Goal: Task Accomplishment & Management: Manage account settings

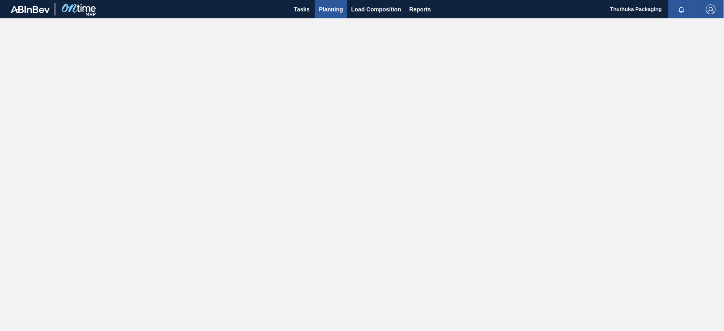
click at [332, 9] on span "Planning" at bounding box center [331, 9] width 24 height 10
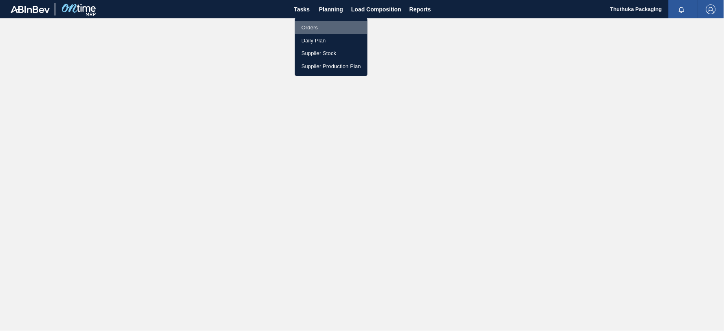
click at [315, 26] on li "Orders" at bounding box center [331, 27] width 73 height 13
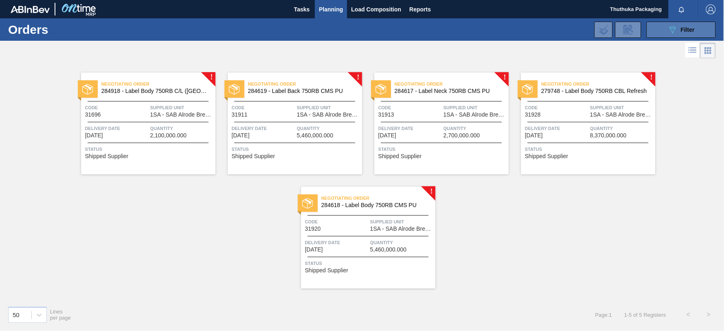
click at [675, 31] on icon "089F7B8B-B2A5-4AFE-B5C0-19BA573D28AC" at bounding box center [673, 30] width 10 height 10
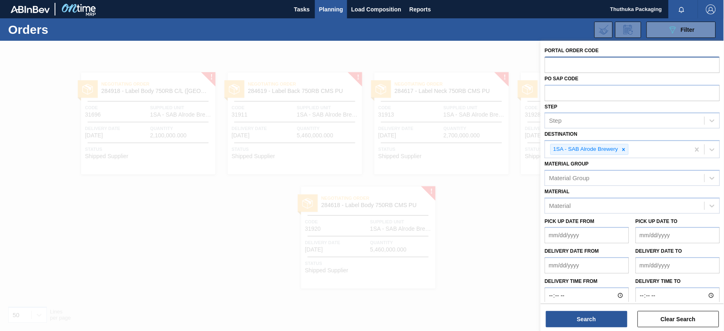
click at [565, 62] on input "text" at bounding box center [632, 64] width 175 height 15
paste input "text"
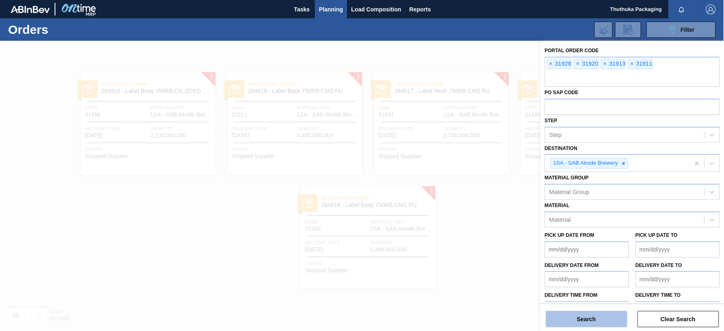
click at [608, 324] on button "Search" at bounding box center [586, 319] width 81 height 16
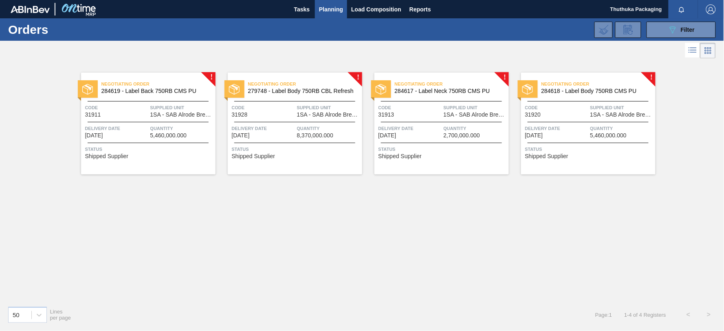
click at [170, 87] on span "Negotiating Order" at bounding box center [158, 84] width 114 height 8
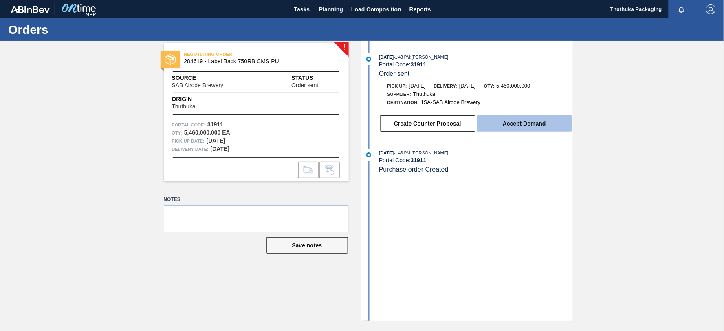
click at [522, 125] on button "Accept Demand" at bounding box center [524, 123] width 95 height 16
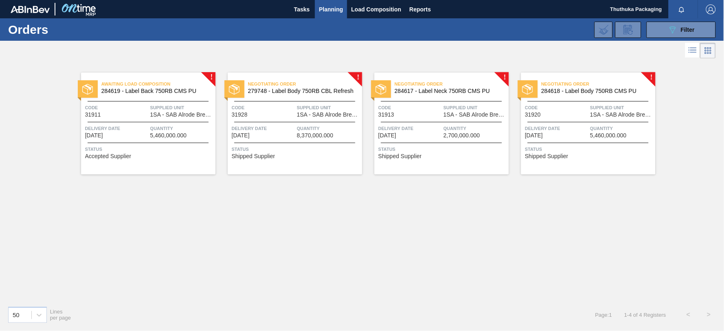
click at [278, 88] on span "279748 - Label Body 750RB CBL Refresh" at bounding box center [302, 91] width 108 height 6
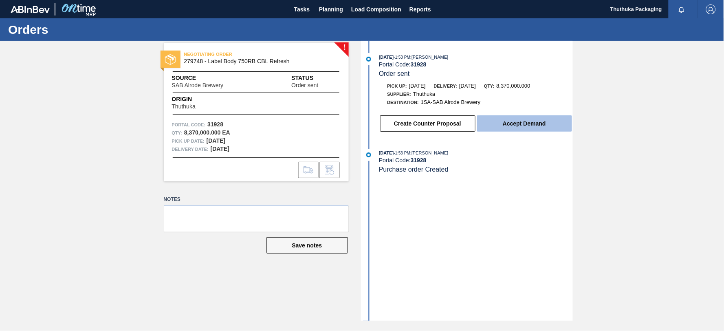
click at [502, 123] on button "Accept Demand" at bounding box center [524, 123] width 95 height 16
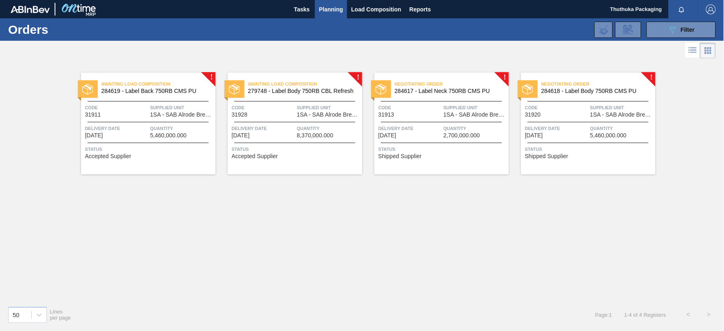
click at [470, 91] on span "284617 - Label Neck 750RB CMS PU" at bounding box center [449, 91] width 108 height 6
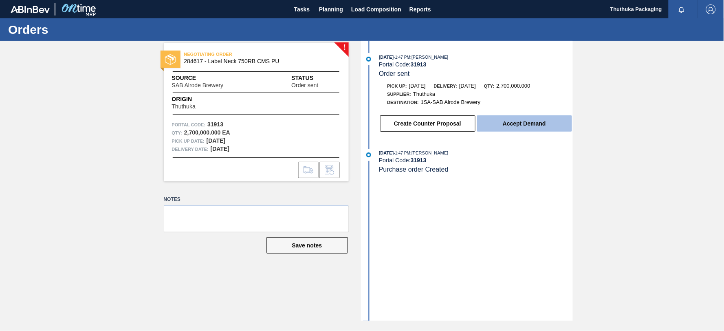
click at [504, 125] on button "Accept Demand" at bounding box center [524, 123] width 95 height 16
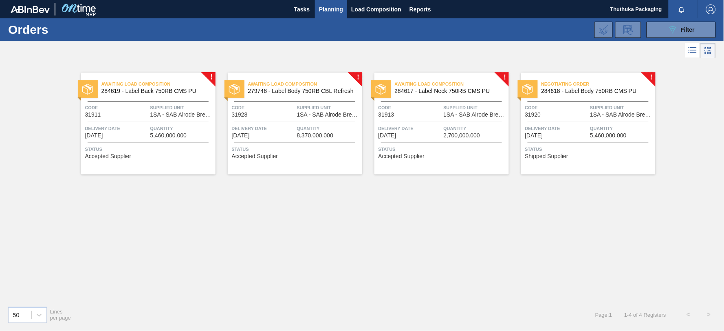
click at [607, 85] on span "Negotiating Order" at bounding box center [598, 84] width 114 height 8
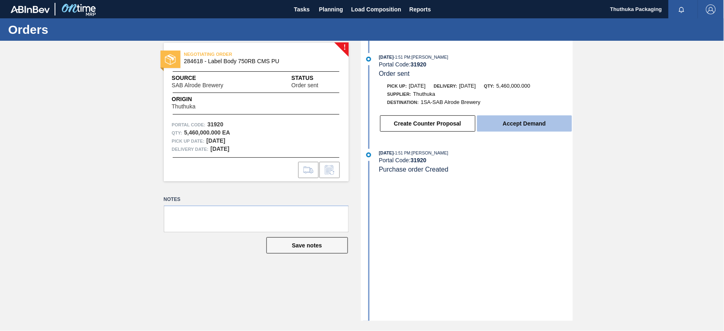
click at [515, 123] on button "Accept Demand" at bounding box center [524, 123] width 95 height 16
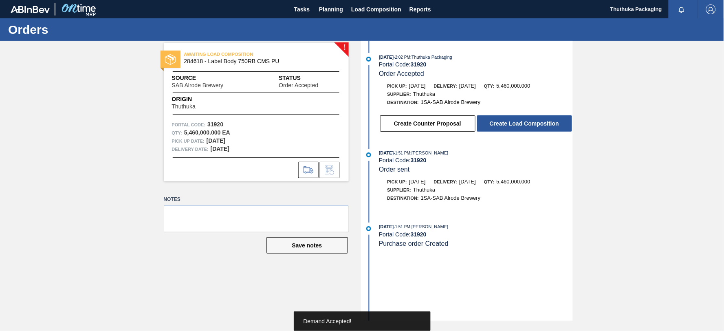
click at [515, 123] on button "Create Load Composition" at bounding box center [524, 123] width 95 height 16
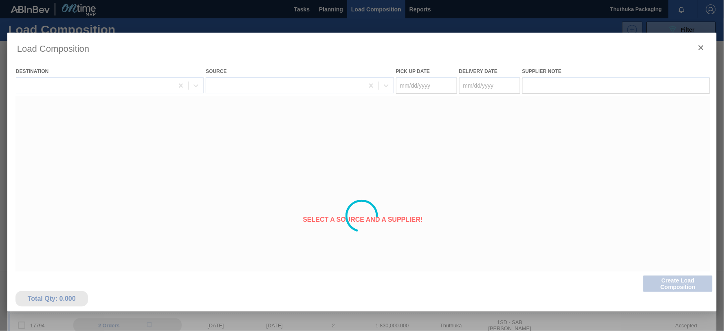
type Date "[DATE]"
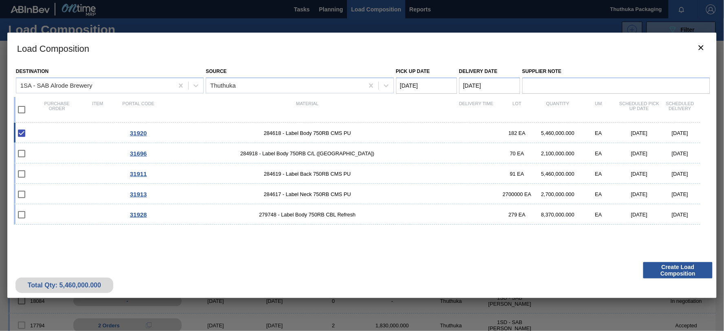
click at [22, 132] on input "checkbox" at bounding box center [21, 133] width 17 height 17
checkbox input "true"
click at [22, 171] on input "checkbox" at bounding box center [21, 173] width 17 height 17
click at [22, 174] on input "checkbox" at bounding box center [21, 173] width 17 height 17
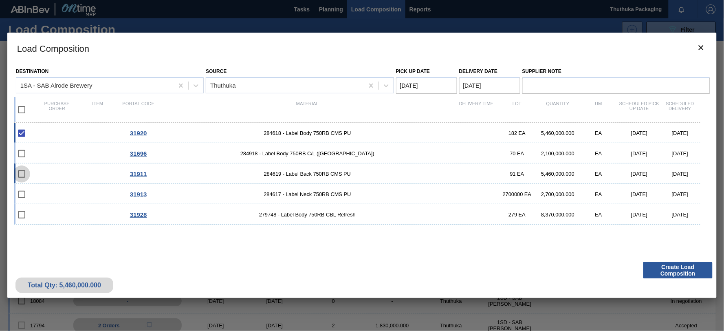
checkbox input "false"
click at [701, 43] on icon "botão de ícone" at bounding box center [701, 48] width 10 height 10
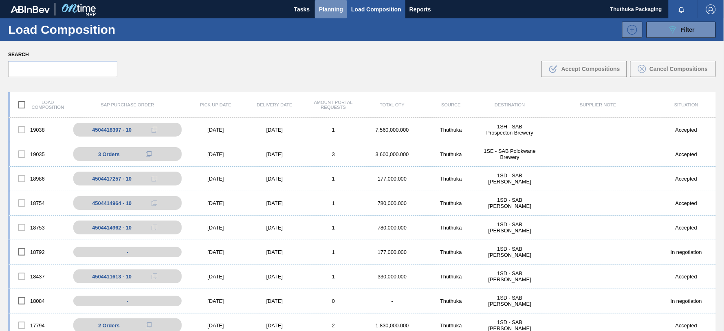
click at [327, 5] on span "Planning" at bounding box center [331, 9] width 24 height 10
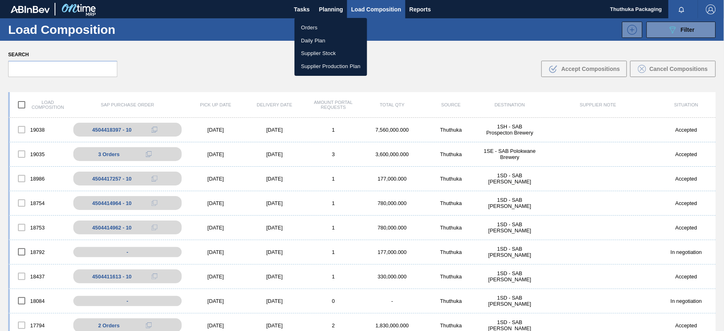
click at [316, 26] on li "Orders" at bounding box center [331, 27] width 73 height 13
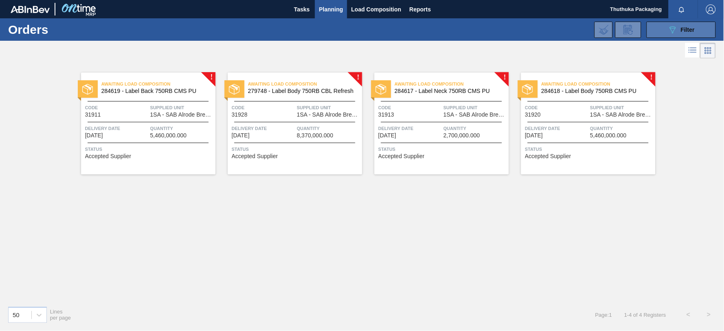
click at [678, 31] on div "089F7B8B-B2A5-4AFE-B5C0-19BA573D28AC Filter" at bounding box center [681, 30] width 27 height 10
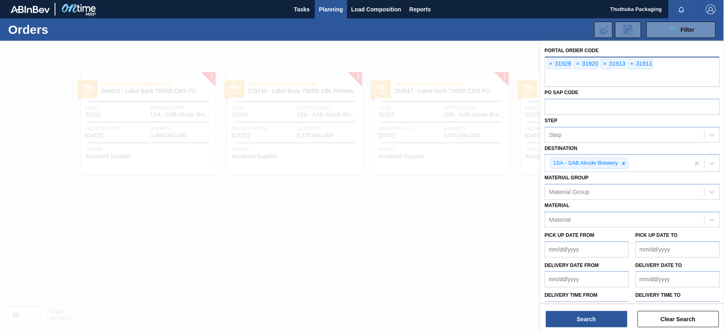
click at [637, 79] on input "text" at bounding box center [632, 78] width 175 height 15
type input "31696"
click at [602, 319] on button "Search" at bounding box center [586, 319] width 81 height 16
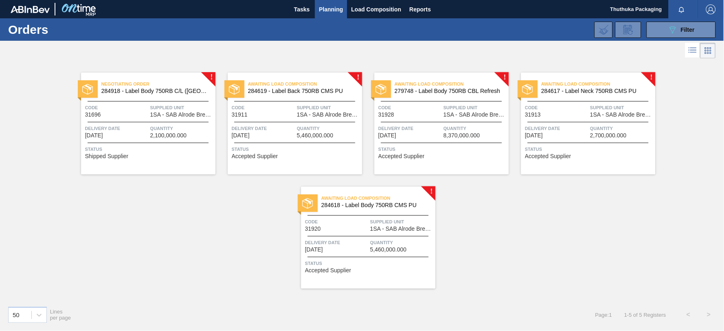
click at [147, 87] on span "Negotiating Order" at bounding box center [158, 84] width 114 height 8
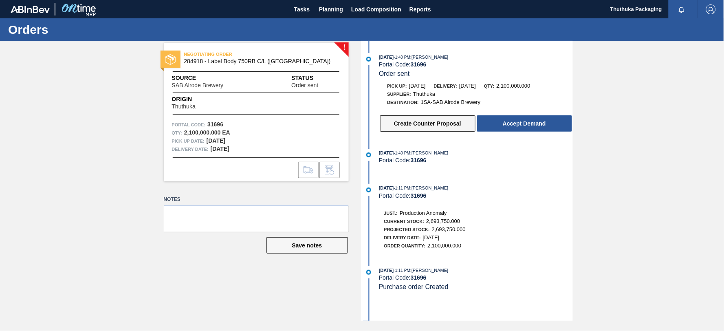
click at [444, 123] on button "Create Counter Proposal" at bounding box center [427, 123] width 95 height 16
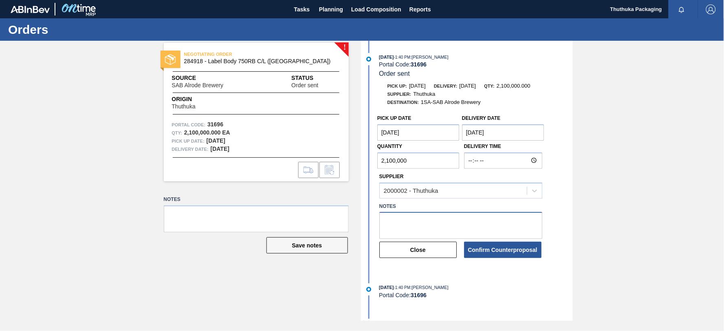
click at [416, 218] on textarea at bounding box center [460, 225] width 163 height 27
type textarea "Not our allocation"
click at [511, 248] on button "Confirm Counterproposal" at bounding box center [502, 250] width 77 height 16
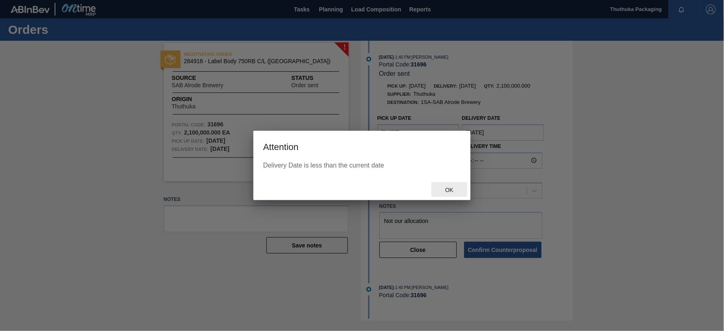
click at [453, 190] on span "Ok" at bounding box center [449, 190] width 21 height 7
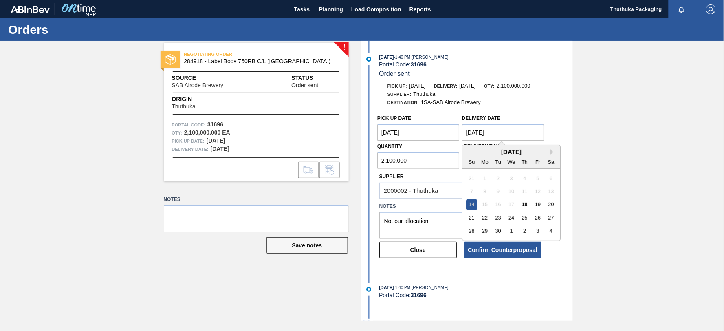
click at [468, 136] on Date "[DATE]" at bounding box center [503, 132] width 82 height 16
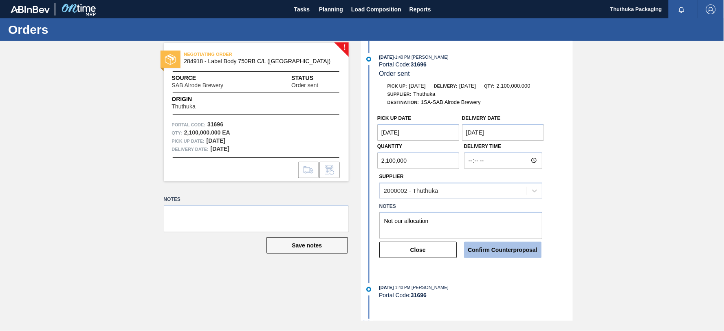
click at [486, 253] on button "Confirm Counterproposal" at bounding box center [502, 250] width 77 height 16
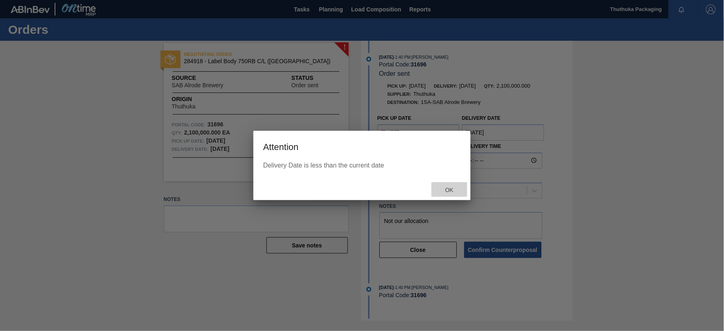
click at [451, 189] on span "Ok" at bounding box center [449, 190] width 21 height 7
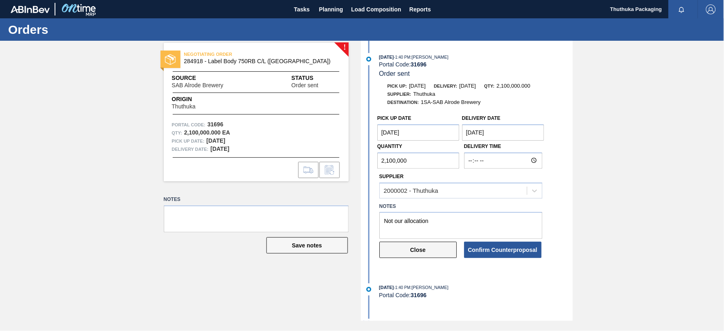
click at [425, 250] on button "Close" at bounding box center [417, 250] width 77 height 16
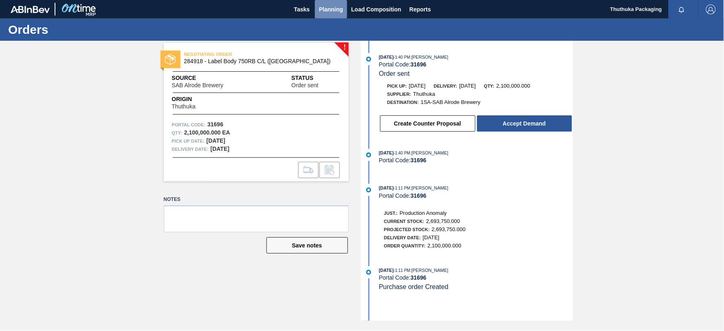
click at [338, 7] on span "Planning" at bounding box center [331, 9] width 24 height 10
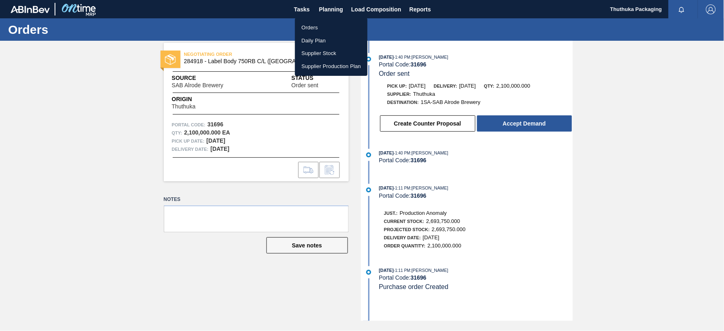
click at [361, 7] on div at bounding box center [362, 165] width 724 height 331
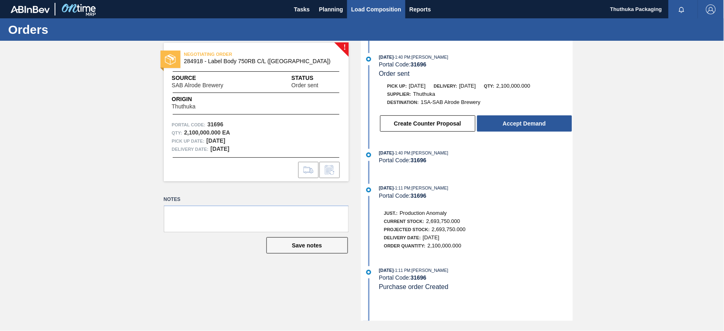
click at [361, 7] on span "Load Composition" at bounding box center [376, 9] width 50 height 10
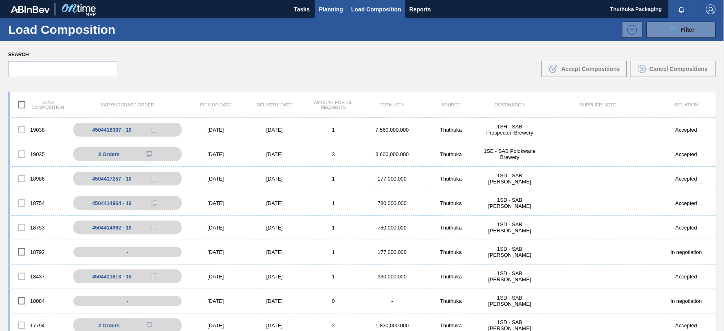
click at [328, 5] on span "Planning" at bounding box center [331, 9] width 24 height 10
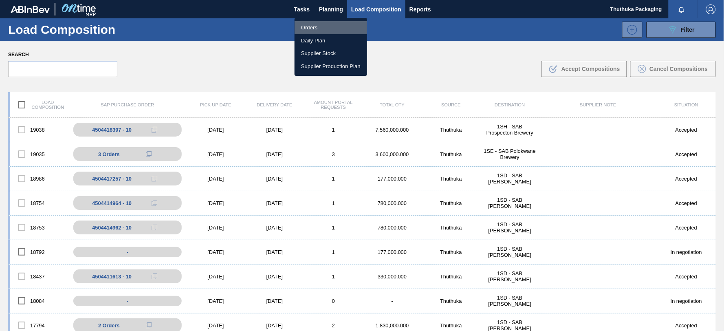
click at [315, 28] on li "Orders" at bounding box center [331, 27] width 73 height 13
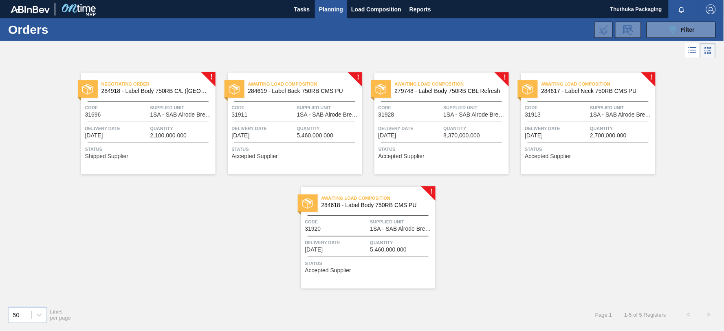
click at [288, 88] on span "Awaiting Load Composition" at bounding box center [305, 84] width 114 height 8
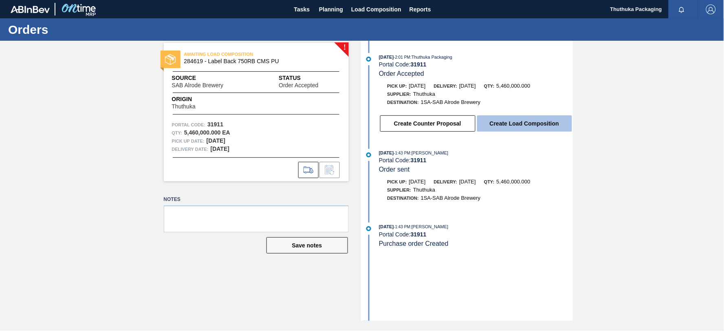
click at [515, 127] on button "Create Load Composition" at bounding box center [524, 123] width 95 height 16
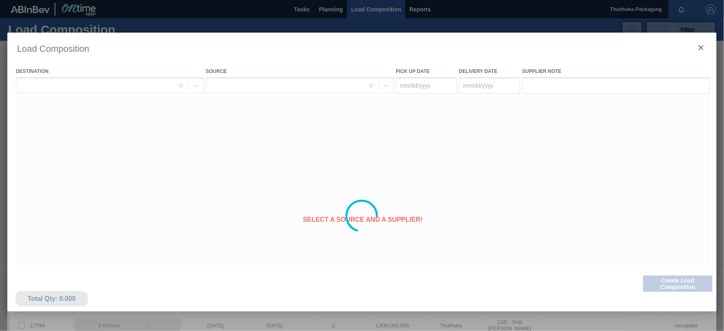
type Date "[DATE]"
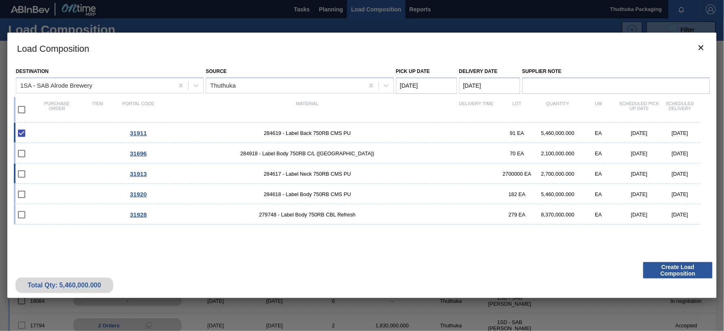
click at [22, 174] on input "checkbox" at bounding box center [21, 173] width 17 height 17
checkbox input "false"
click at [22, 110] on input "checkbox" at bounding box center [21, 109] width 17 height 17
checkbox input "true"
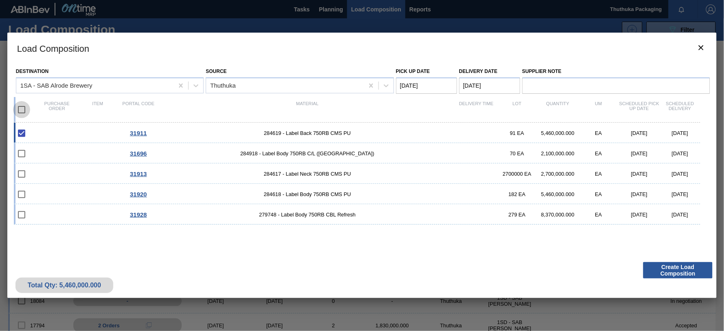
checkbox input "true"
click at [23, 155] on input "checkbox" at bounding box center [21, 153] width 17 height 17
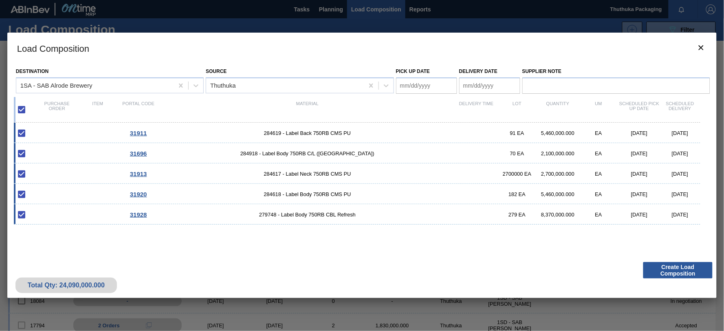
click at [23, 155] on input "checkbox" at bounding box center [21, 153] width 17 height 17
checkbox input "true"
click at [432, 85] on Date "Pick up Date" at bounding box center [426, 85] width 61 height 16
click at [25, 109] on input "checkbox" at bounding box center [21, 109] width 17 height 17
checkbox input "false"
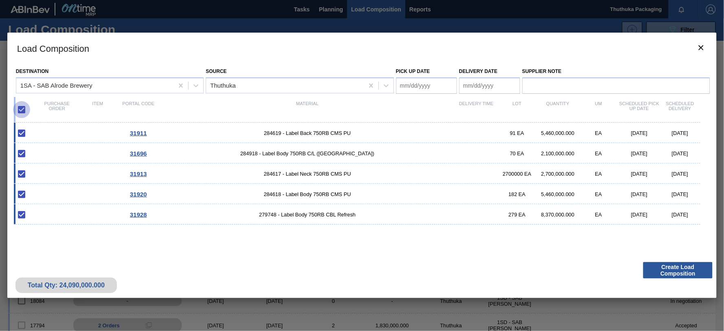
checkbox input "false"
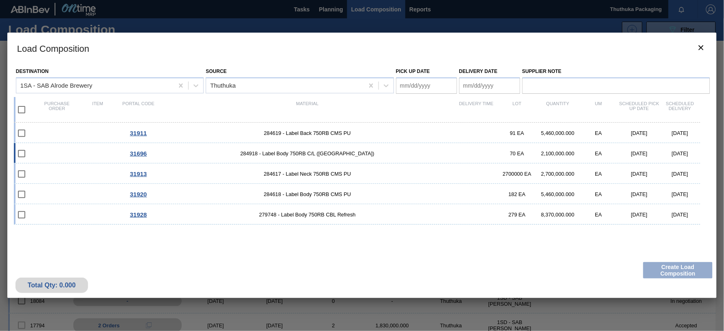
click at [140, 154] on span "31696" at bounding box center [138, 153] width 17 height 7
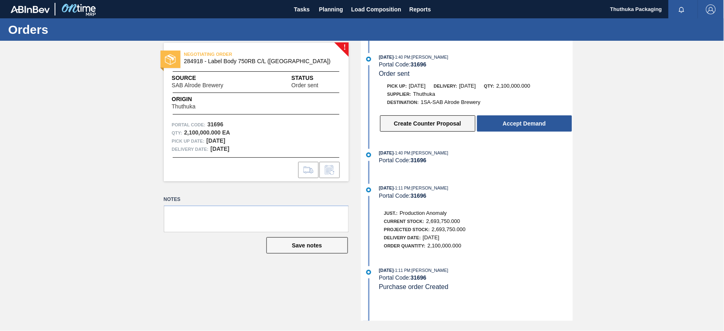
click at [448, 121] on button "Create Counter Proposal" at bounding box center [427, 123] width 95 height 16
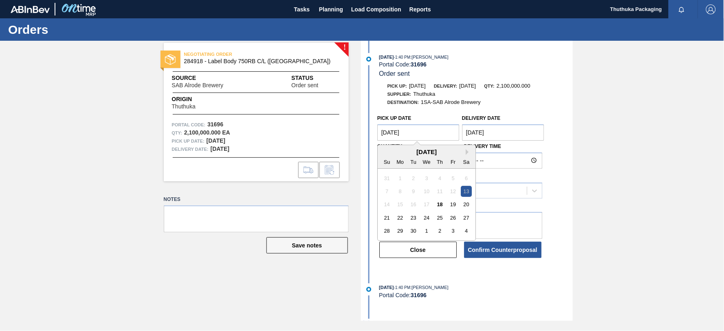
click at [434, 135] on Date "[DATE]" at bounding box center [418, 132] width 82 height 16
click at [451, 205] on div "19" at bounding box center [452, 204] width 11 height 11
type Date "[DATE]"
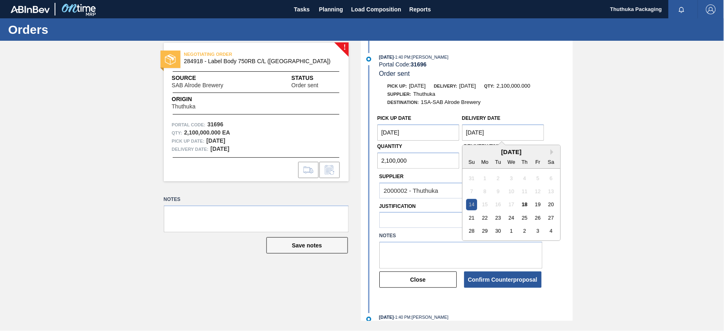
click at [489, 133] on Date "[DATE]" at bounding box center [503, 132] width 82 height 16
click at [538, 205] on div "19" at bounding box center [537, 204] width 11 height 11
type Date "[DATE]"
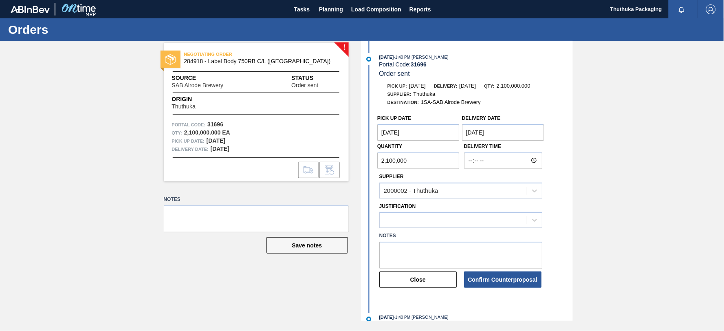
drag, startPoint x: 506, startPoint y: 281, endPoint x: 523, endPoint y: 321, distance: 43.4
click at [523, 321] on div "Orders ! NEGOTIATING ORDER 284918 - Label Body 750RB C/L ([GEOGRAPHIC_DATA]) So…" at bounding box center [362, 174] width 724 height 312
click at [402, 244] on textarea at bounding box center [460, 255] width 163 height 27
click at [428, 254] on textarea "Note not our allocted brewery" at bounding box center [460, 255] width 163 height 27
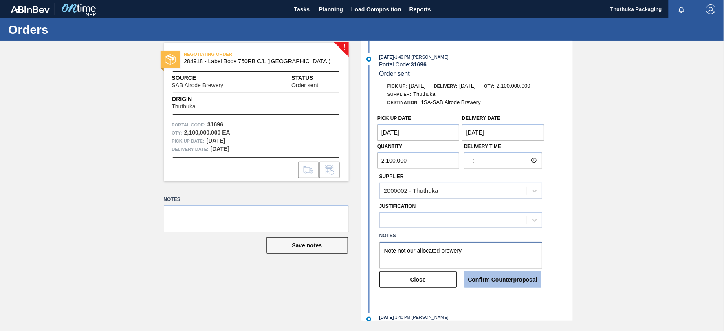
type textarea "Note not our allocated brewery"
click at [499, 283] on button "Confirm Counterproposal" at bounding box center [502, 279] width 77 height 16
click at [487, 282] on button "Confirm Counterproposal" at bounding box center [502, 279] width 77 height 16
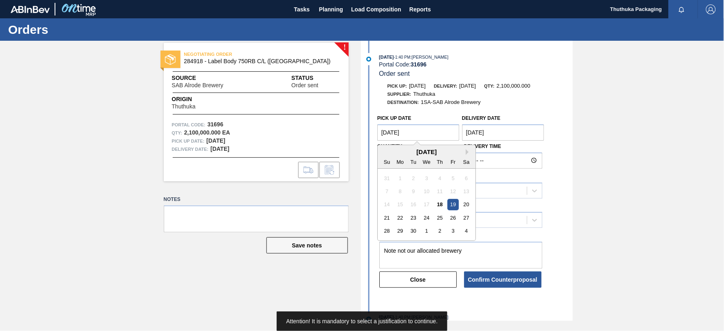
click at [409, 133] on Date "[DATE]" at bounding box center [418, 132] width 82 height 16
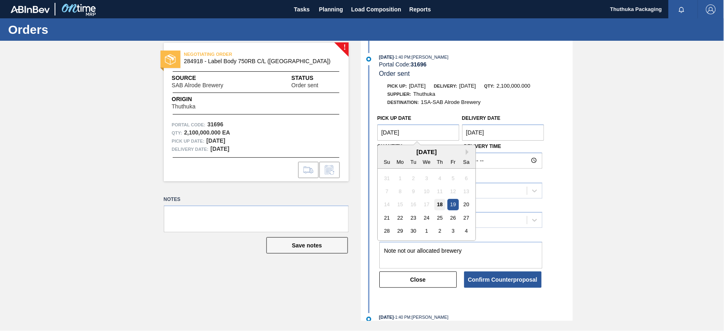
click at [441, 205] on div "18" at bounding box center [439, 204] width 11 height 11
type Date "[DATE]"
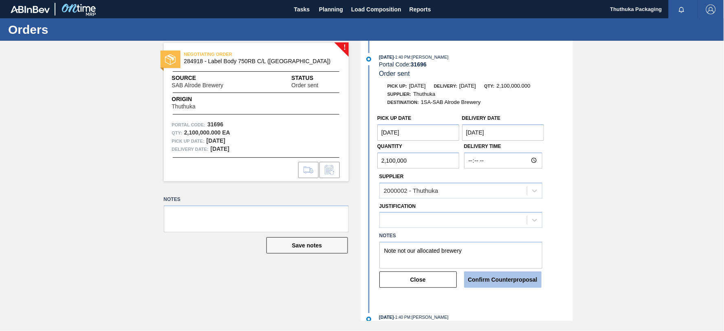
click at [482, 279] on button "Confirm Counterproposal" at bounding box center [502, 279] width 77 height 16
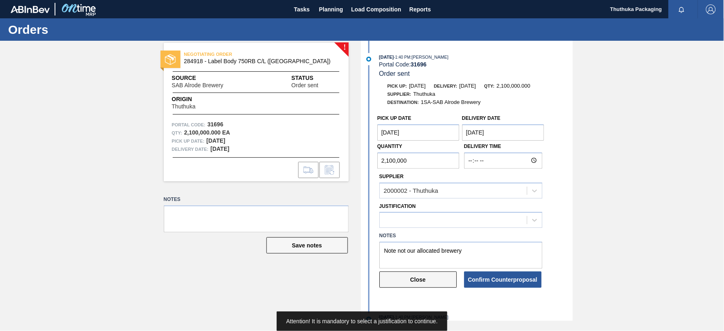
click at [424, 277] on button "Close" at bounding box center [417, 279] width 77 height 16
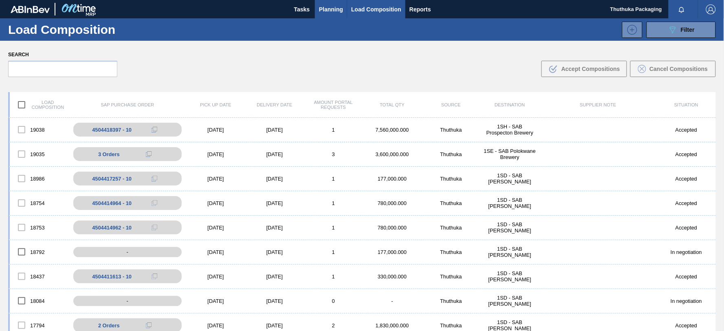
click at [332, 9] on span "Planning" at bounding box center [331, 9] width 24 height 10
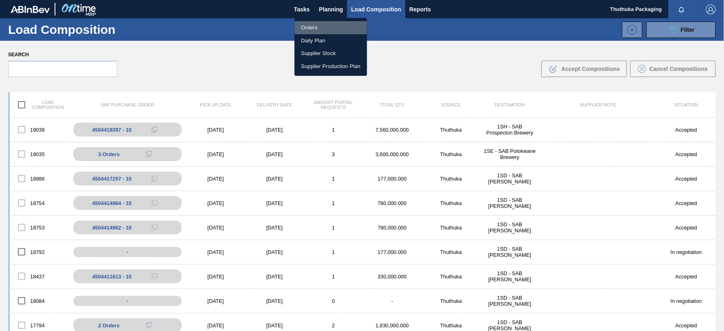
click at [317, 27] on li "Orders" at bounding box center [331, 27] width 73 height 13
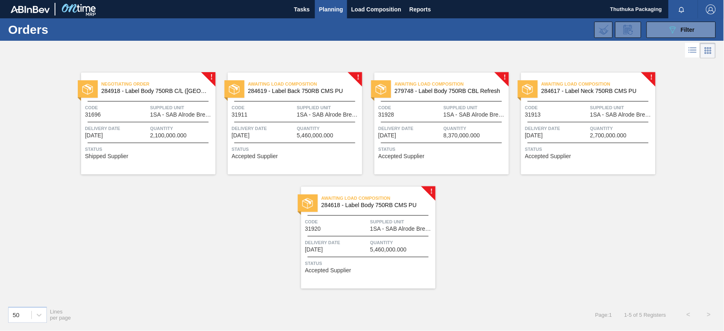
click at [259, 90] on span "284619 - Label Back 750RB CMS PU" at bounding box center [302, 91] width 108 height 6
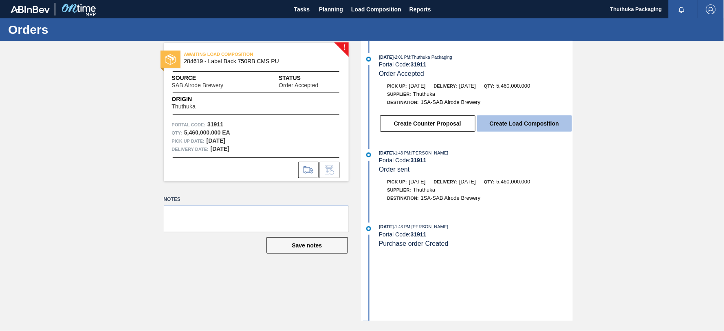
click at [532, 125] on button "Create Load Composition" at bounding box center [524, 123] width 95 height 16
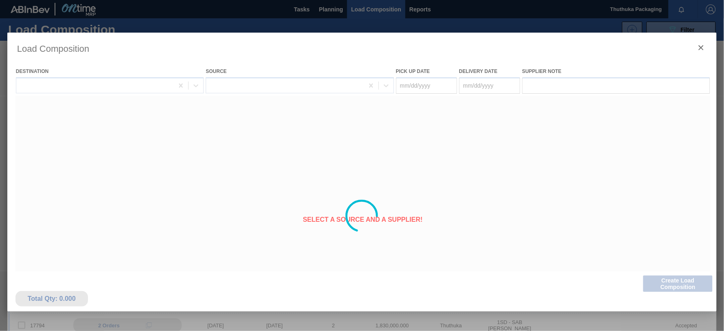
type Date "[DATE]"
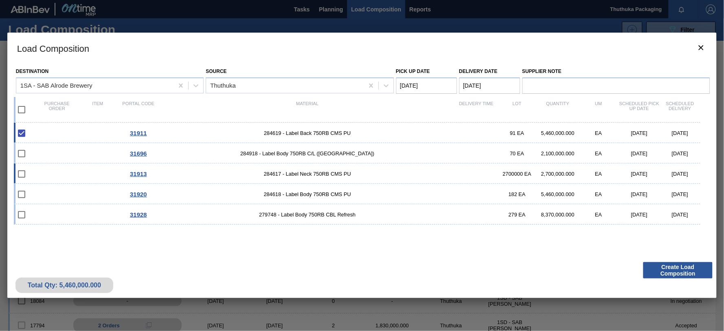
click at [21, 174] on input "checkbox" at bounding box center [21, 173] width 17 height 17
click at [20, 174] on input "checkbox" at bounding box center [21, 173] width 17 height 17
checkbox input "false"
click at [21, 108] on input "checkbox" at bounding box center [21, 109] width 17 height 17
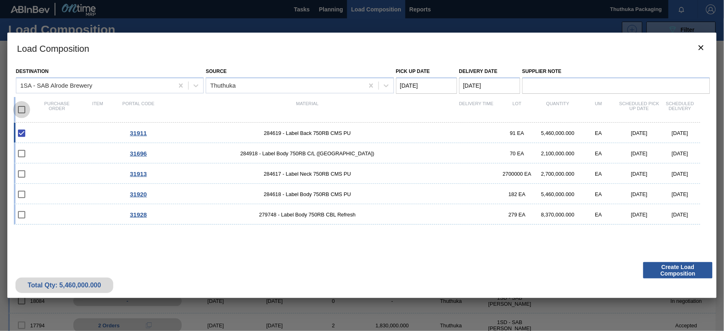
checkbox input "true"
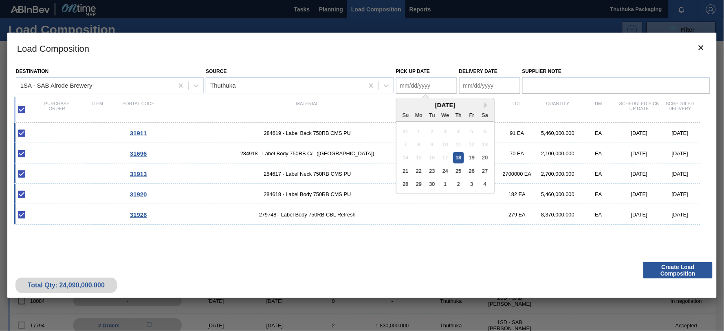
click at [441, 85] on Date "Pick up Date" at bounding box center [426, 85] width 61 height 16
click at [457, 158] on div "18" at bounding box center [458, 157] width 11 height 11
type Date "[DATE]"
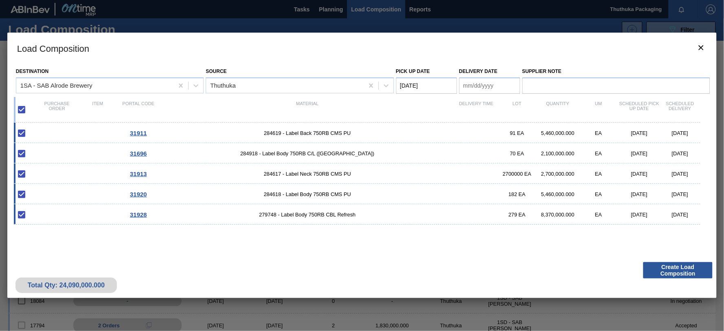
click at [500, 84] on Date "Delivery Date" at bounding box center [489, 85] width 61 height 16
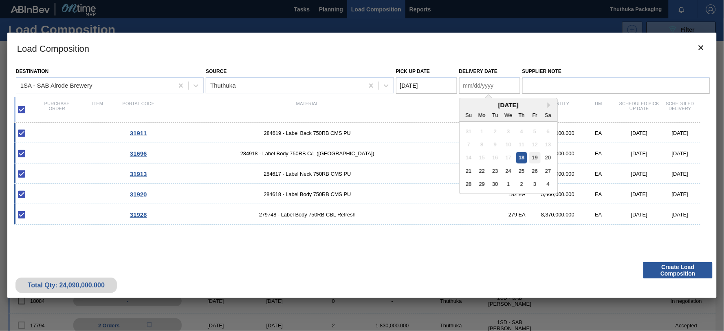
click at [536, 156] on div "19" at bounding box center [534, 157] width 11 height 11
type Date "[DATE]"
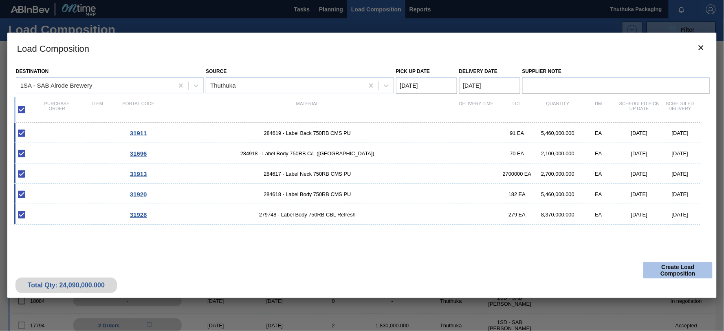
click at [665, 272] on button "Create Load Composition" at bounding box center [677, 270] width 69 height 16
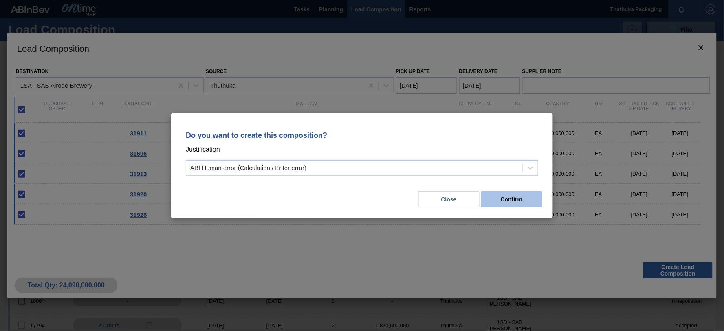
click at [520, 196] on button "Confirm" at bounding box center [511, 199] width 61 height 16
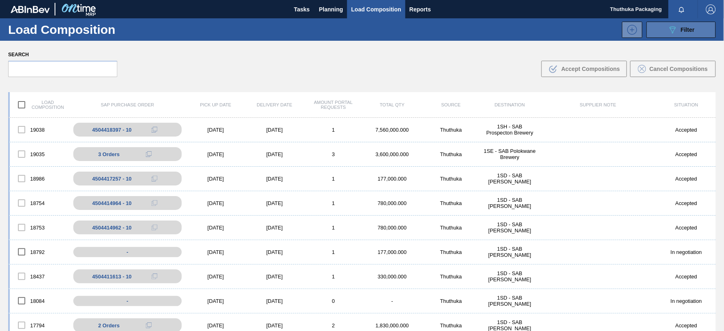
click at [673, 31] on icon "089F7B8B-B2A5-4AFE-B5C0-19BA573D28AC" at bounding box center [673, 30] width 10 height 10
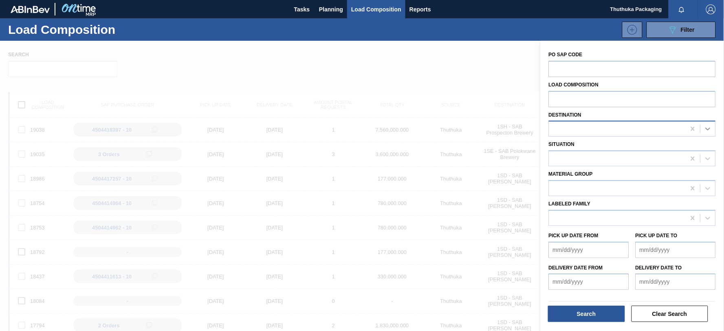
click at [708, 131] on icon at bounding box center [708, 129] width 8 height 8
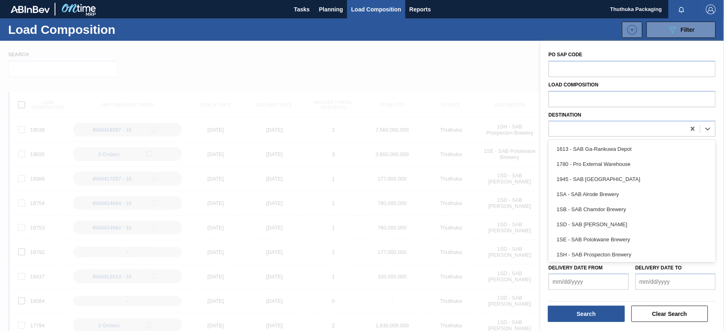
click at [644, 190] on div "1SA - SAB Alrode Brewery" at bounding box center [632, 194] width 167 height 15
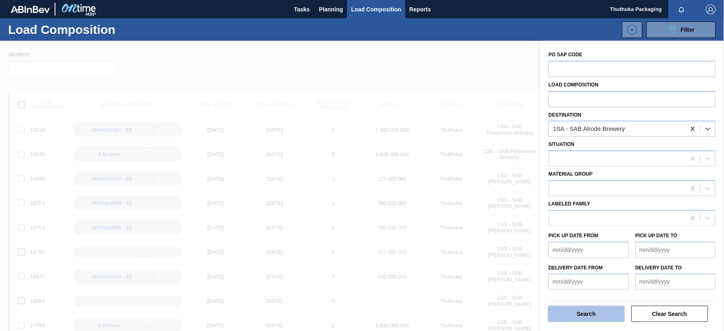
click at [613, 315] on button "Search" at bounding box center [586, 313] width 77 height 16
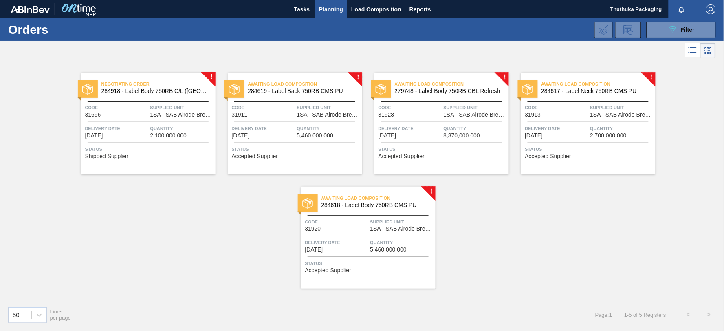
click at [148, 88] on span "284918 - Label Body 750RB C/L ([GEOGRAPHIC_DATA])" at bounding box center [155, 91] width 108 height 6
click at [689, 28] on span "Filter" at bounding box center [688, 29] width 14 height 7
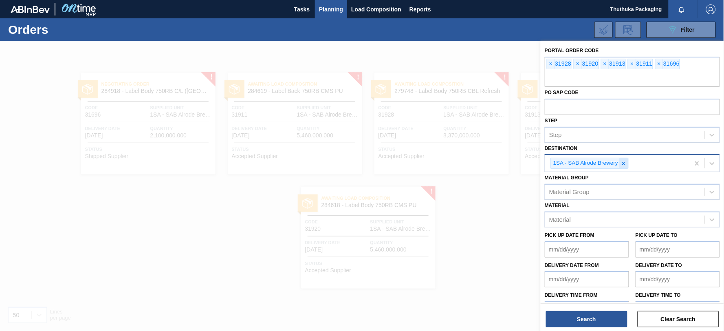
click at [622, 160] on icon at bounding box center [624, 163] width 6 height 6
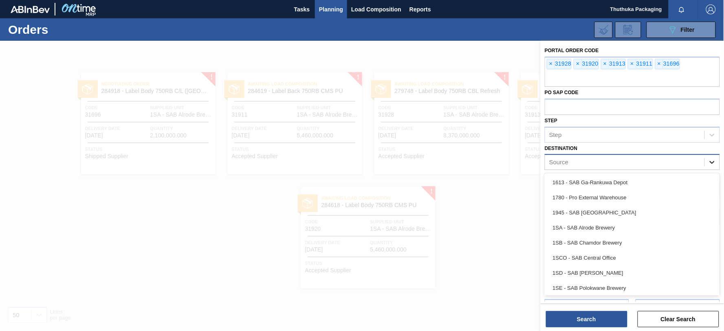
click at [715, 160] on icon at bounding box center [712, 162] width 8 height 8
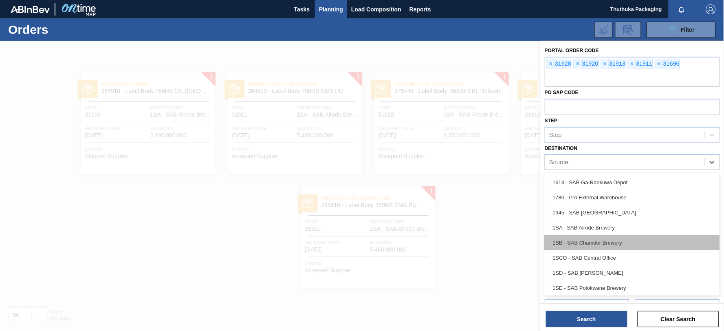
scroll to position [46, 0]
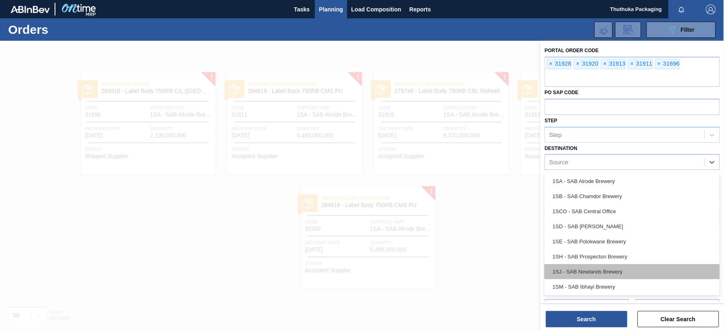
click at [620, 269] on div "1SJ - SAB Newlands Brewery" at bounding box center [632, 271] width 175 height 15
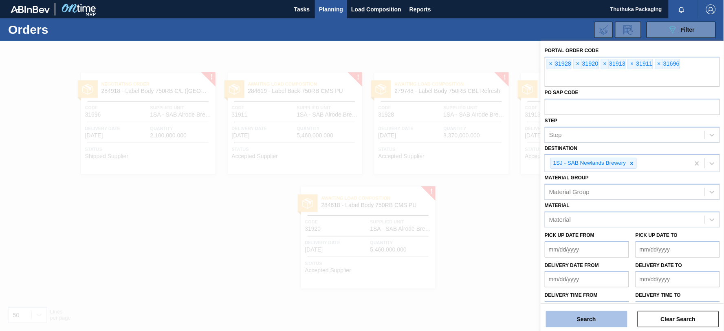
click at [601, 320] on button "Search" at bounding box center [586, 319] width 81 height 16
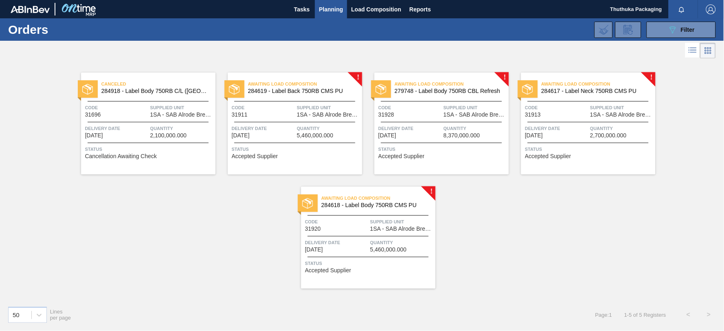
click at [315, 94] on span "284619 - Label Back 750RB CMS PU" at bounding box center [302, 91] width 108 height 6
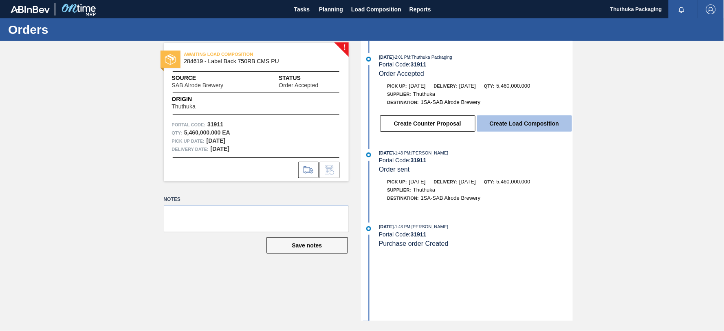
click at [499, 123] on button "Create Load Composition" at bounding box center [524, 123] width 95 height 16
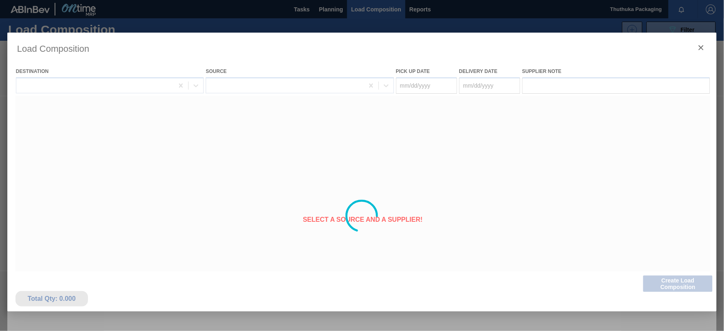
type Date "[DATE]"
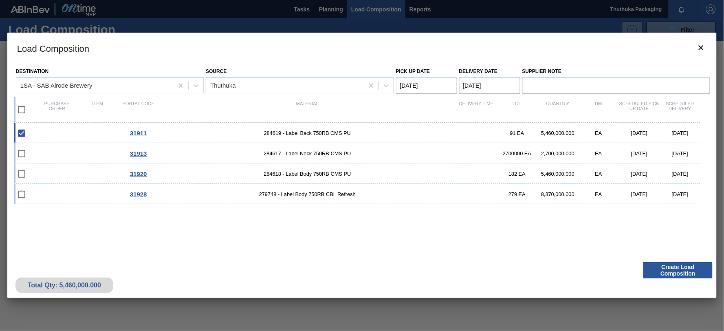
click at [24, 109] on input "checkbox" at bounding box center [21, 109] width 17 height 17
checkbox input "true"
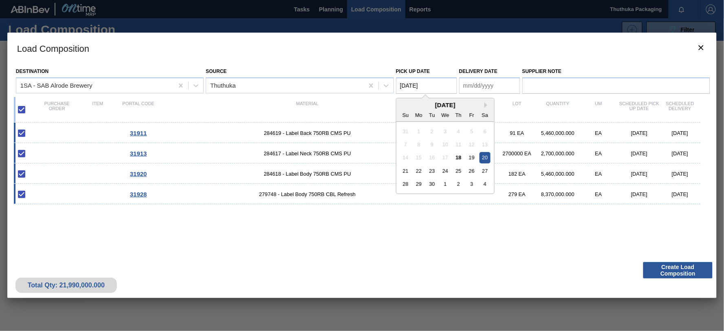
click at [437, 87] on Date "[DATE]" at bounding box center [426, 85] width 61 height 16
click at [460, 158] on div "18" at bounding box center [458, 157] width 11 height 11
type Date "[DATE]"
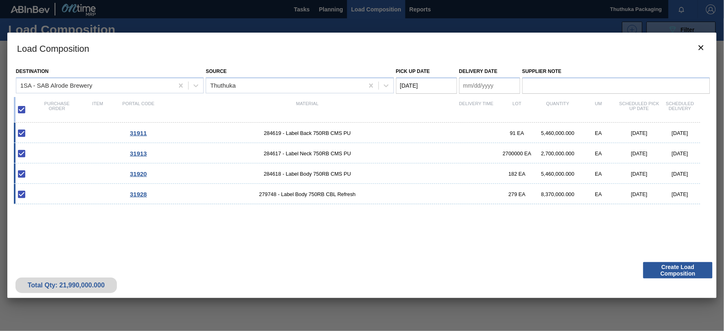
click at [485, 87] on Date "Delivery Date" at bounding box center [489, 85] width 61 height 16
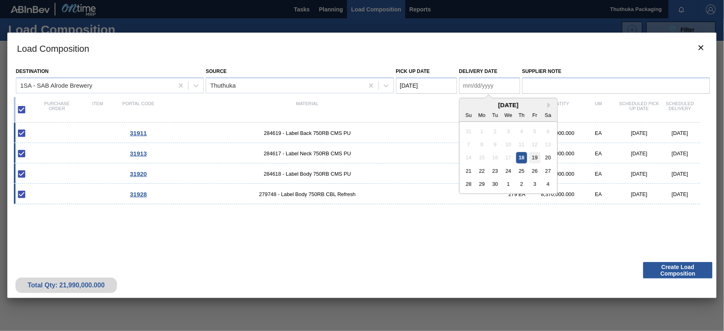
click at [534, 157] on div "19" at bounding box center [534, 157] width 11 height 11
type Date "[DATE]"
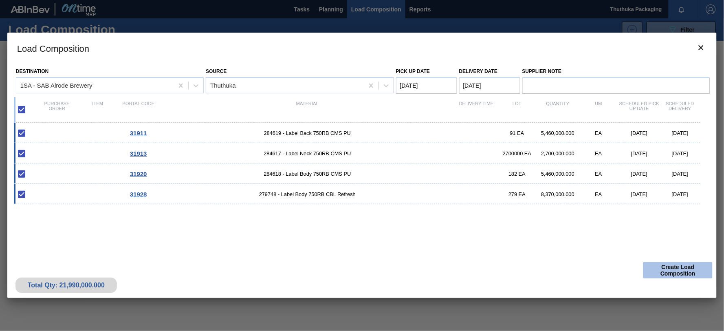
click at [663, 269] on button "Create Load Composition" at bounding box center [677, 270] width 69 height 16
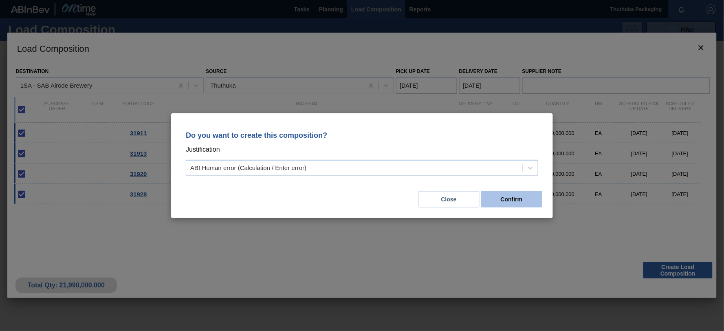
click at [525, 197] on button "Confirm" at bounding box center [511, 199] width 61 height 16
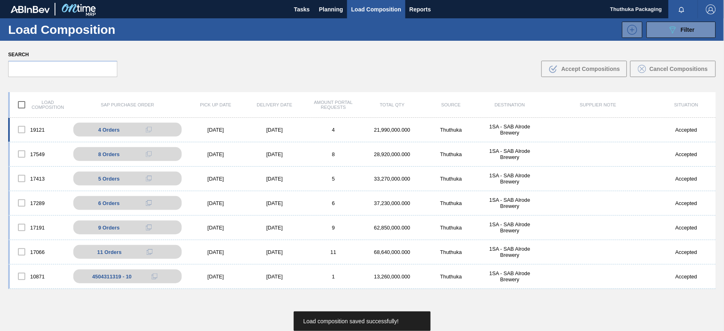
click at [393, 132] on div "21,990,000.000" at bounding box center [392, 130] width 59 height 6
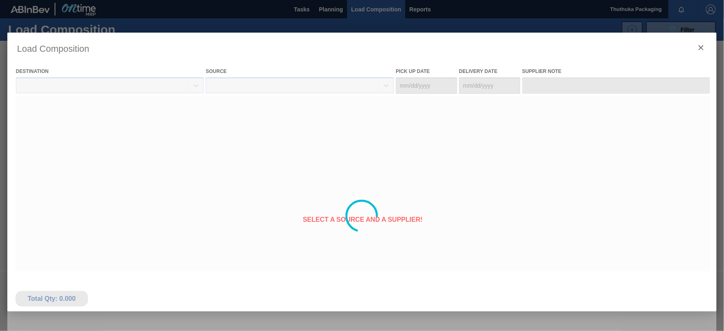
type Date "[DATE]"
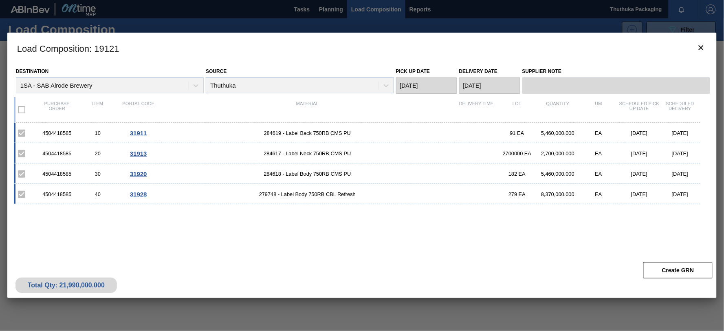
click at [66, 132] on div "4504418585" at bounding box center [57, 133] width 41 height 6
copy div "4504418585"
click at [274, 132] on span "284619 - Label Back 750RB CMS PU" at bounding box center [307, 133] width 297 height 6
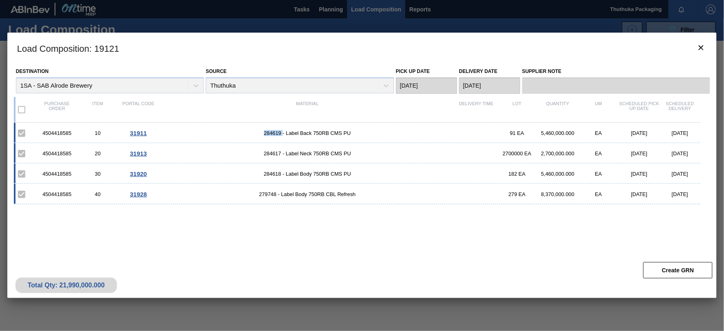
copy span "284619"
click at [274, 153] on span "284617 - Label Neck 750RB CMS PU" at bounding box center [307, 153] width 297 height 6
copy span "284617"
click at [277, 173] on span "284618 - Label Body 750RB CMS PU" at bounding box center [307, 174] width 297 height 6
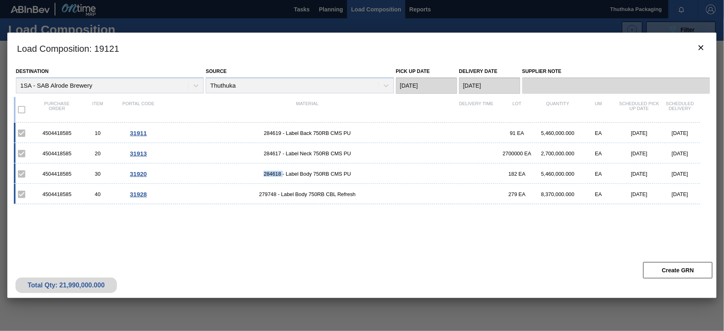
click at [277, 173] on span "284618 - Label Body 750RB CMS PU" at bounding box center [307, 174] width 297 height 6
copy span "284618"
click at [269, 196] on span "279748 - Label Body 750RB CBL Refresh" at bounding box center [307, 194] width 297 height 6
click at [269, 195] on span "279748 - Label Body 750RB CBL Refresh" at bounding box center [307, 194] width 297 height 6
copy span "279748"
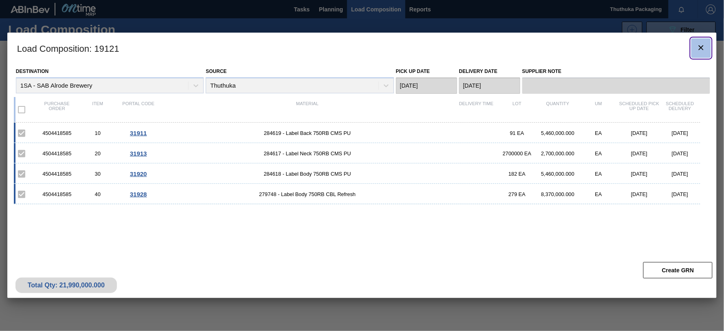
click at [702, 44] on icon "botão de ícone" at bounding box center [701, 48] width 10 height 10
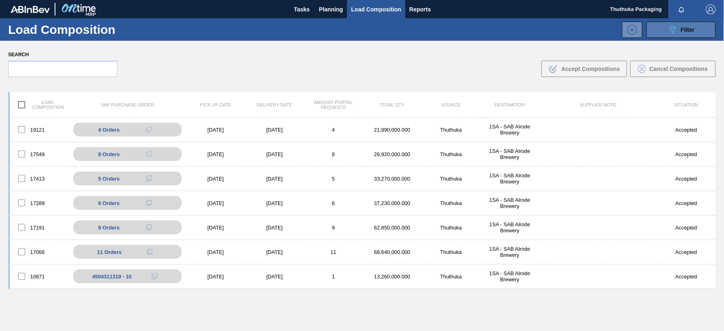
click at [666, 29] on button "089F7B8B-B2A5-4AFE-B5C0-19BA573D28AC Filter" at bounding box center [680, 30] width 69 height 16
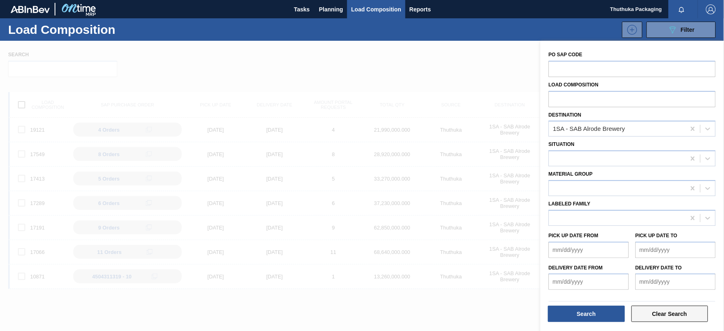
click at [664, 314] on button "Clear Search" at bounding box center [669, 313] width 77 height 16
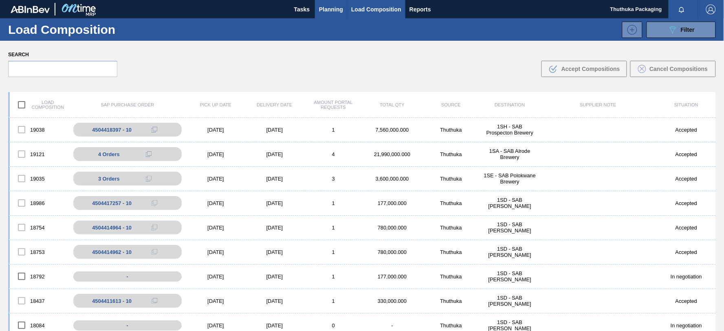
click at [324, 9] on span "Planning" at bounding box center [331, 9] width 24 height 10
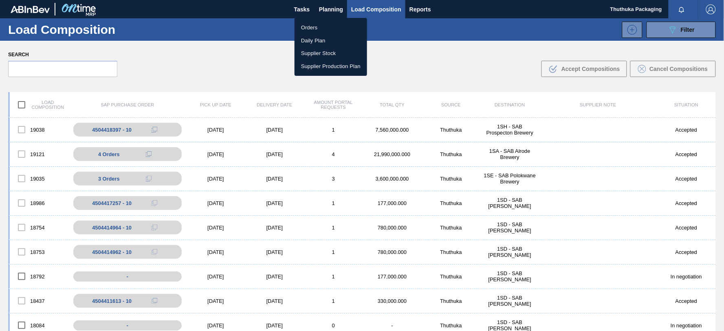
click at [311, 25] on li "Orders" at bounding box center [331, 27] width 73 height 13
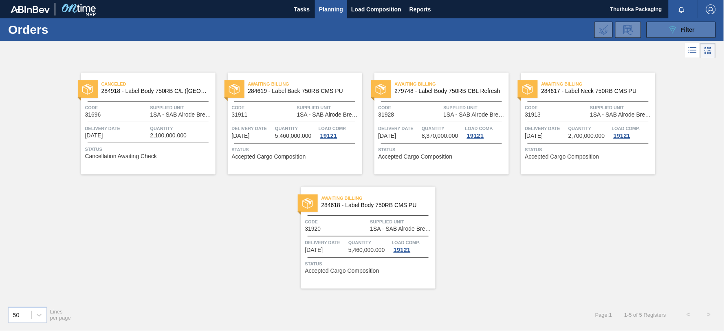
click at [686, 32] on span "Filter" at bounding box center [688, 29] width 14 height 7
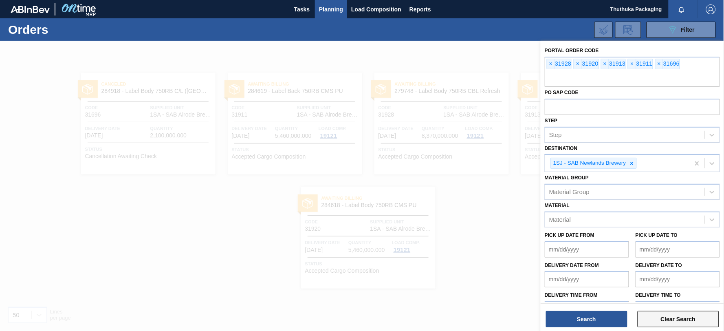
click at [686, 320] on button "Clear Search" at bounding box center [677, 319] width 81 height 16
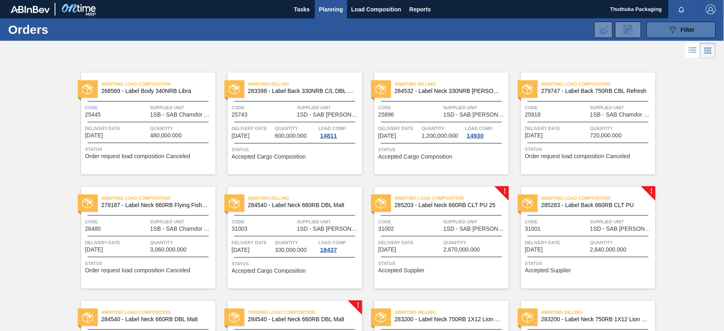
click at [674, 29] on icon "089F7B8B-B2A5-4AFE-B5C0-19BA573D28AC" at bounding box center [673, 30] width 10 height 10
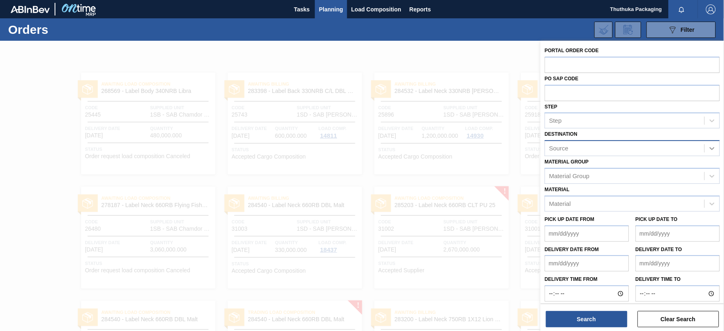
click at [710, 147] on icon at bounding box center [712, 148] width 5 height 3
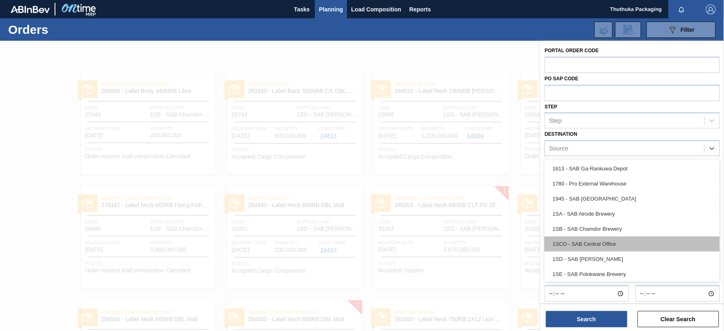
scroll to position [46, 0]
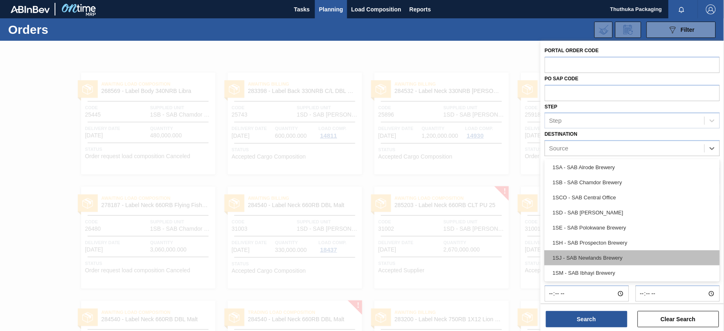
click at [610, 253] on div "1SJ - SAB Newlands Brewery" at bounding box center [632, 257] width 175 height 15
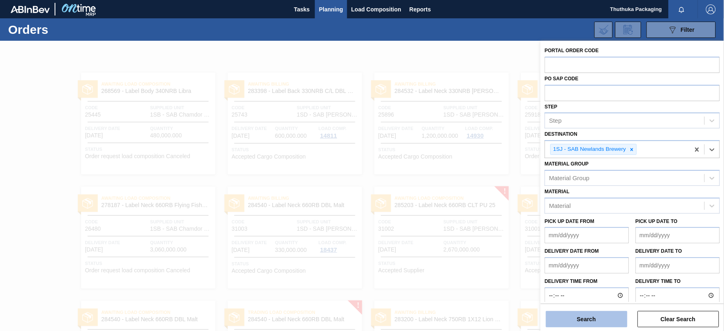
click at [597, 318] on button "Search" at bounding box center [586, 319] width 81 height 16
